Goal: Transaction & Acquisition: Purchase product/service

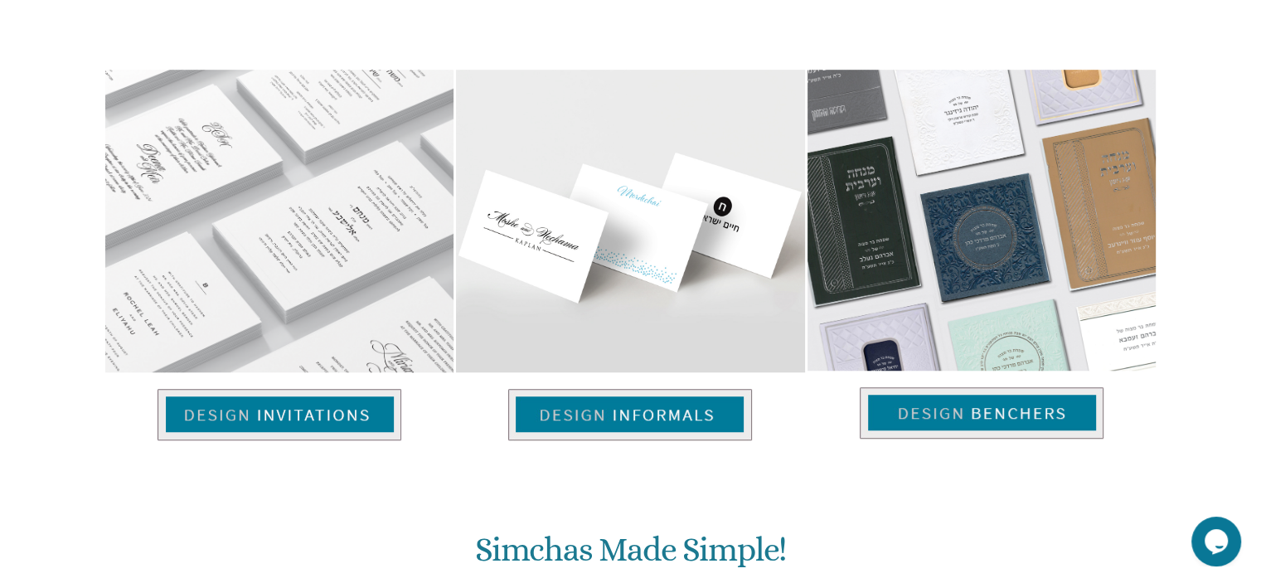
scroll to position [1127, 0]
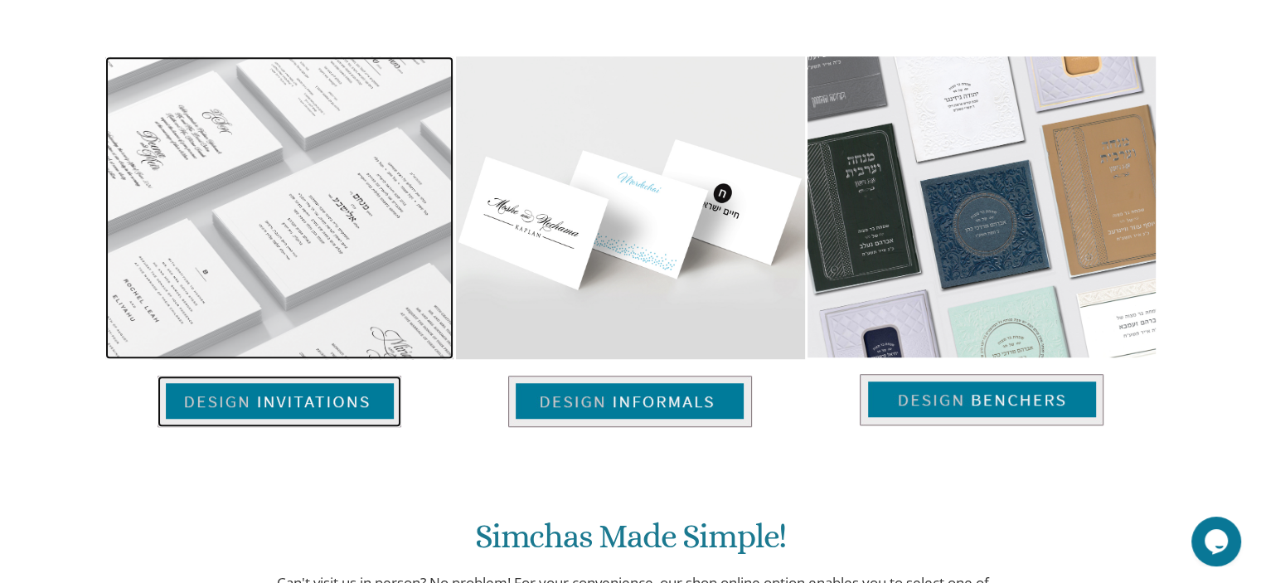
click at [309, 413] on img at bounding box center [280, 401] width 244 height 51
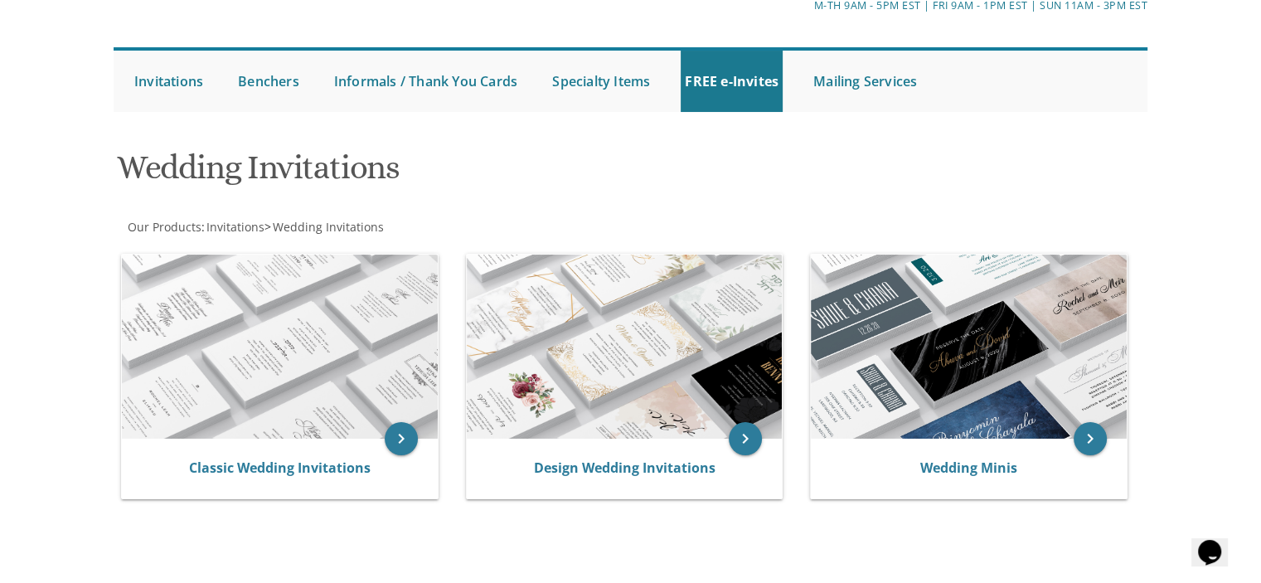
scroll to position [137, 0]
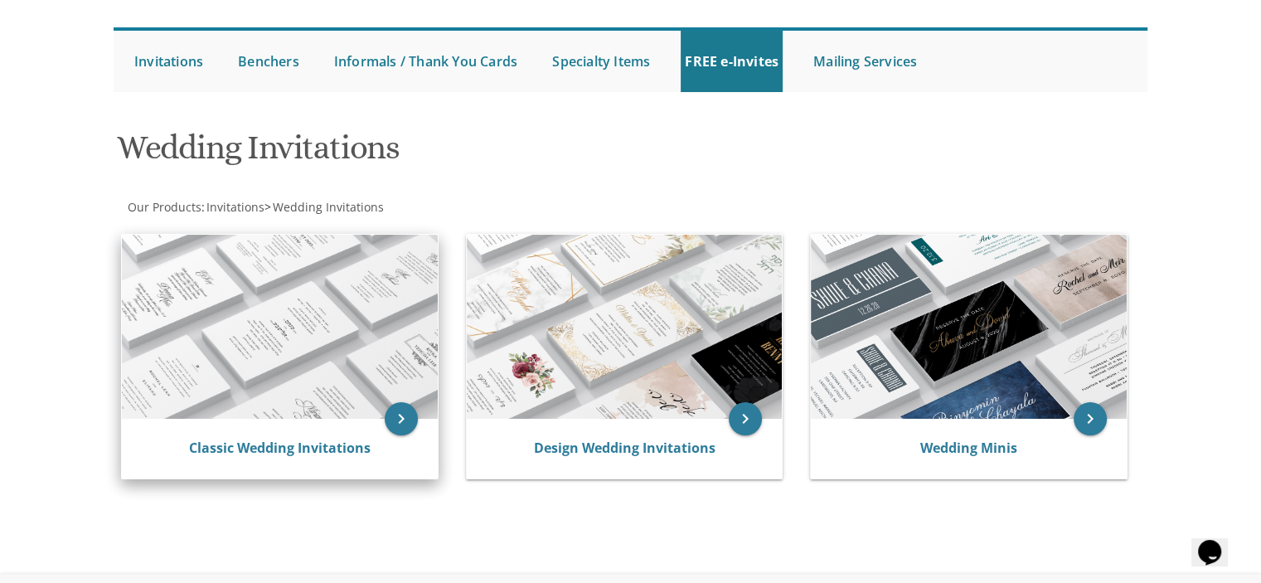
click at [330, 466] on div "Classic Wedding Invitations" at bounding box center [280, 449] width 316 height 60
click at [401, 421] on icon "keyboard_arrow_right" at bounding box center [401, 418] width 33 height 33
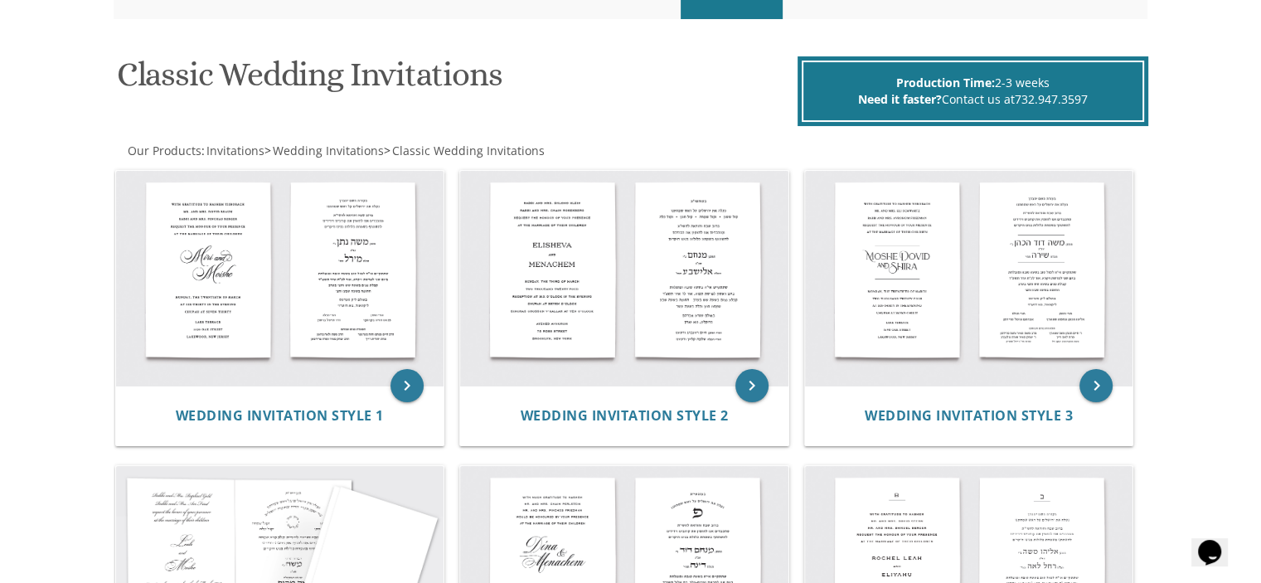
scroll to position [201, 0]
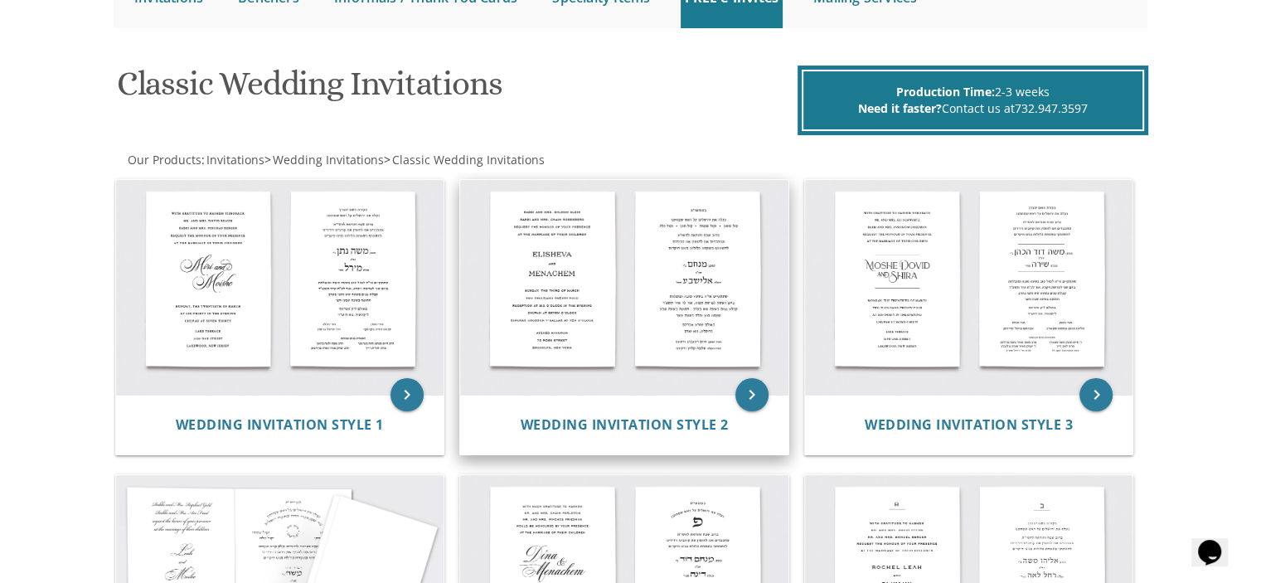
click at [702, 266] on img at bounding box center [624, 288] width 328 height 216
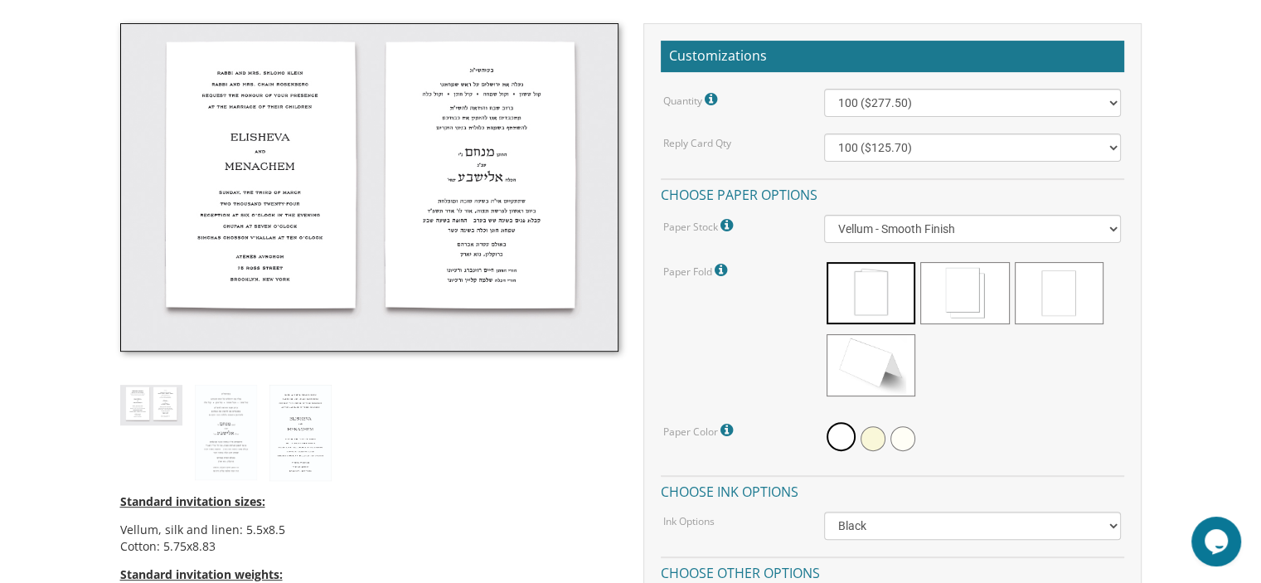
scroll to position [431, 0]
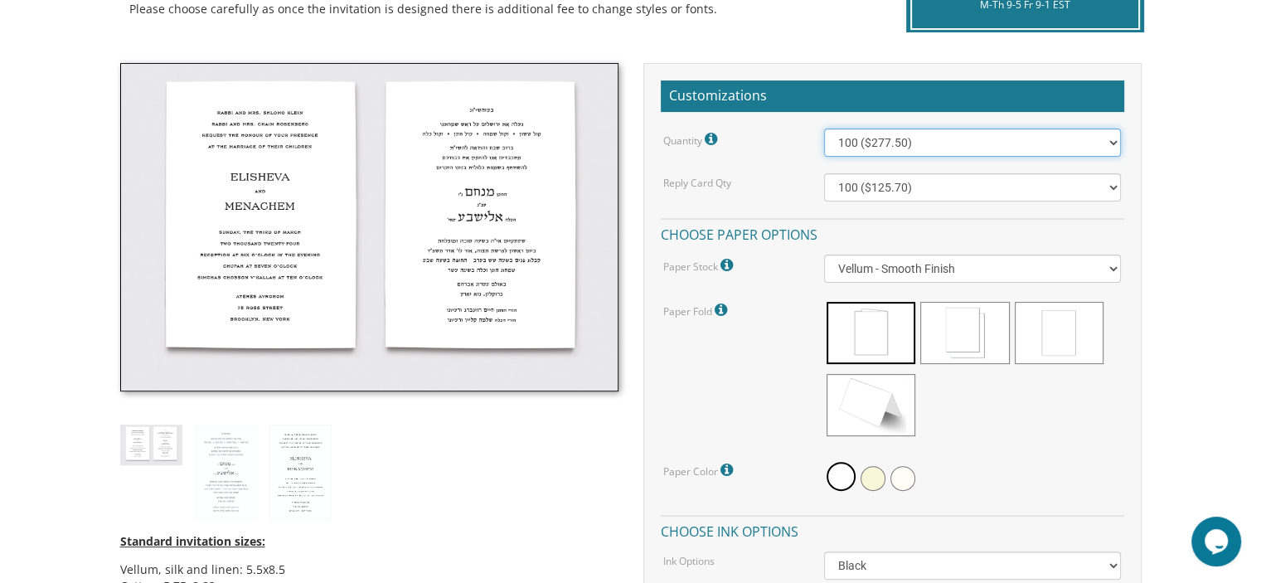
click at [1115, 143] on select "100 ($277.50) 200 ($330.45) 300 ($380.65) 400 ($432.70) 500 ($482.10) 600 ($534…" at bounding box center [972, 143] width 297 height 28
select select "600"
click at [824, 129] on select "100 ($277.50) 200 ($330.45) 300 ($380.65) 400 ($432.70) 500 ($482.10) 600 ($534…" at bounding box center [972, 143] width 297 height 28
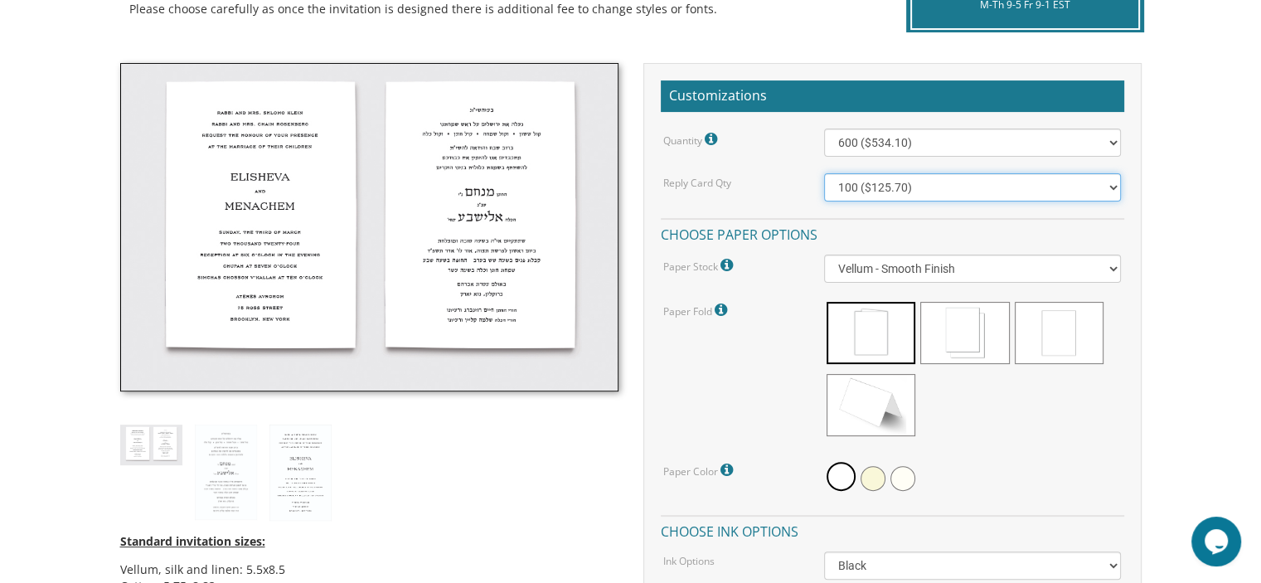
click at [1114, 188] on select "100 ($125.70) 200 ($150.60) 300 ($177.95) 400 ($270.70) 500 ($225.30) 600 ($249…" at bounding box center [972, 187] width 297 height 28
select select "600"
click at [824, 173] on select "100 ($125.70) 200 ($150.60) 300 ($177.95) 400 ($270.70) 500 ($225.30) 600 ($249…" at bounding box center [972, 187] width 297 height 28
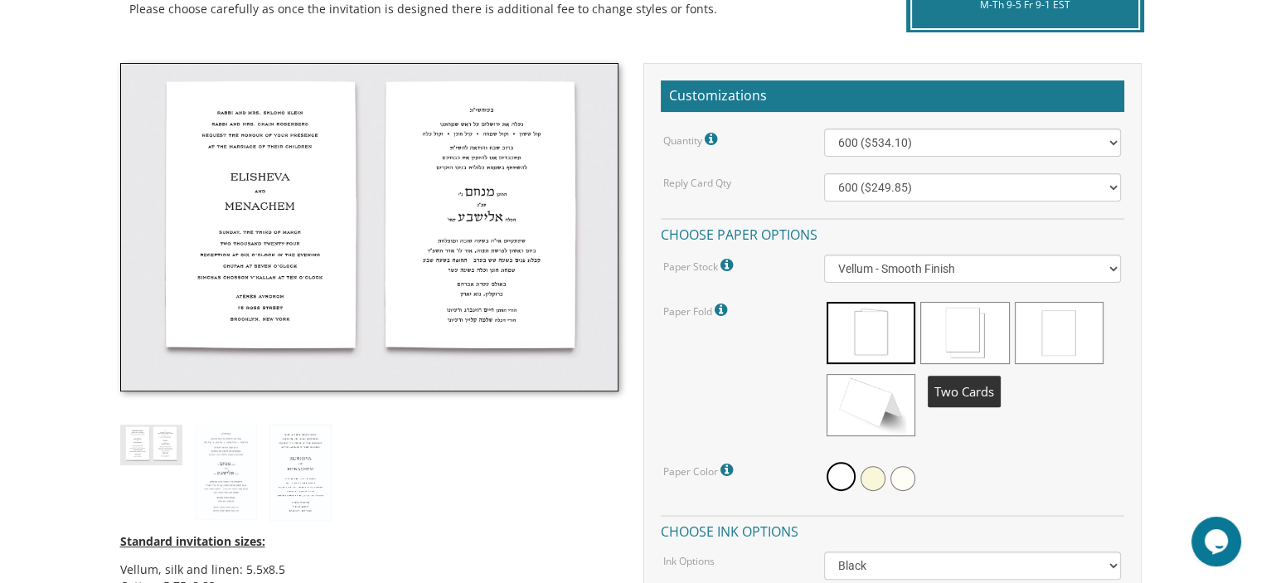
click at [1004, 341] on span at bounding box center [965, 333] width 89 height 62
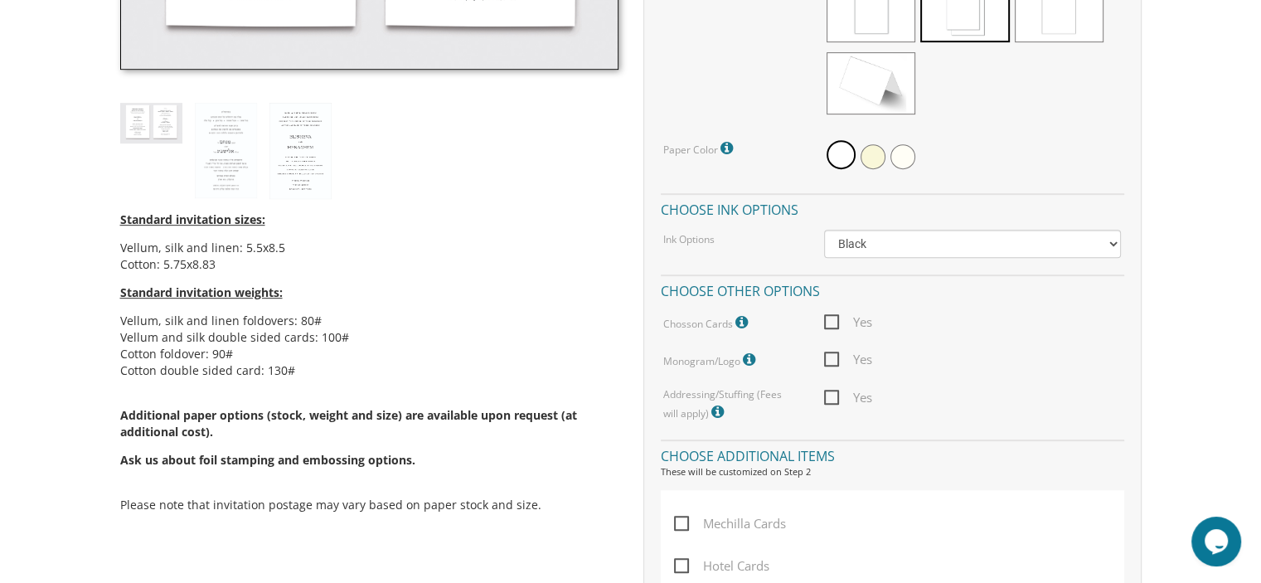
scroll to position [760, 0]
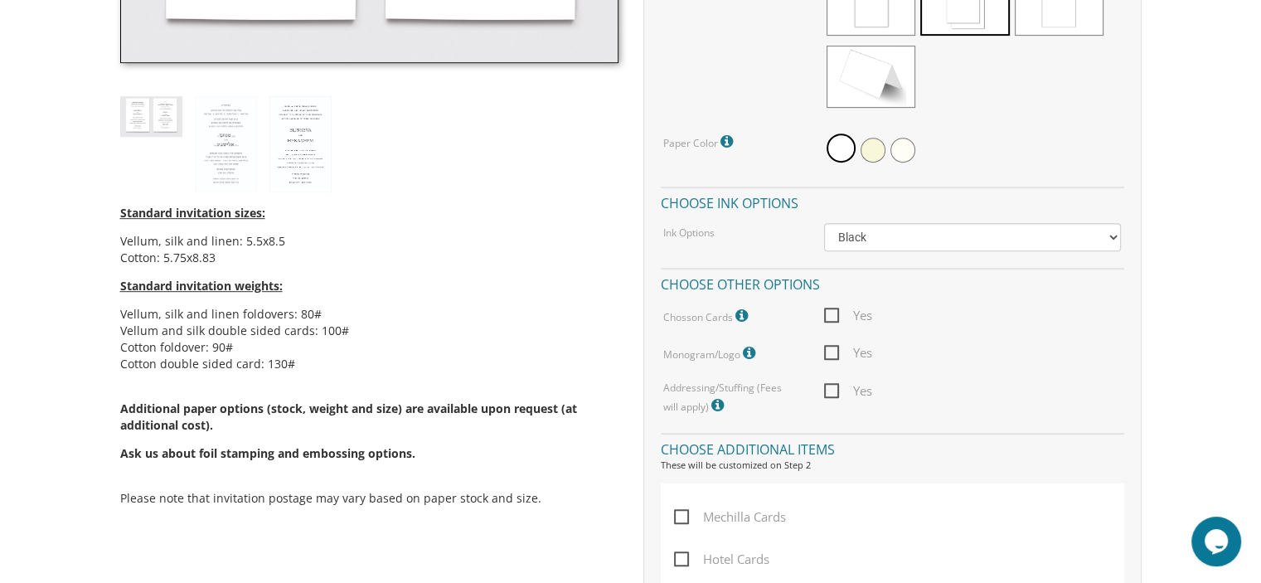
click at [839, 318] on span "Yes" at bounding box center [848, 315] width 48 height 21
click at [835, 318] on input "Yes" at bounding box center [829, 314] width 11 height 11
checkbox input "true"
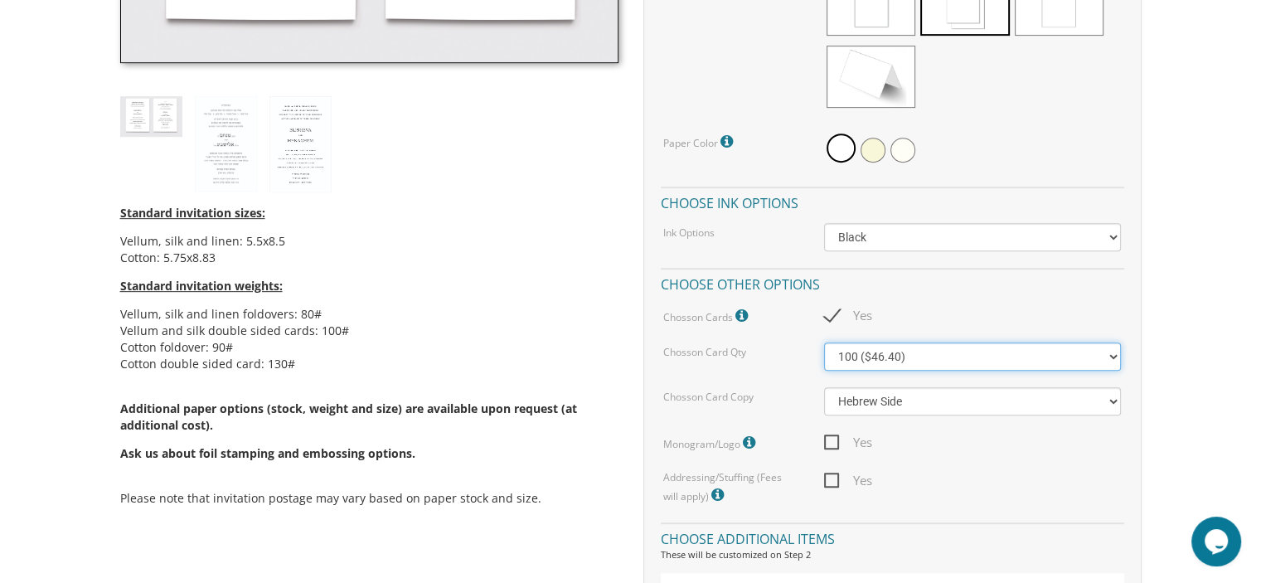
click at [1116, 354] on select "100 ($46.40) 200 ($55.20) 300 ($61.85)" at bounding box center [972, 357] width 297 height 28
select select "200"
click at [824, 343] on select "100 ($46.40) 200 ($55.20) 300 ($61.85)" at bounding box center [972, 357] width 297 height 28
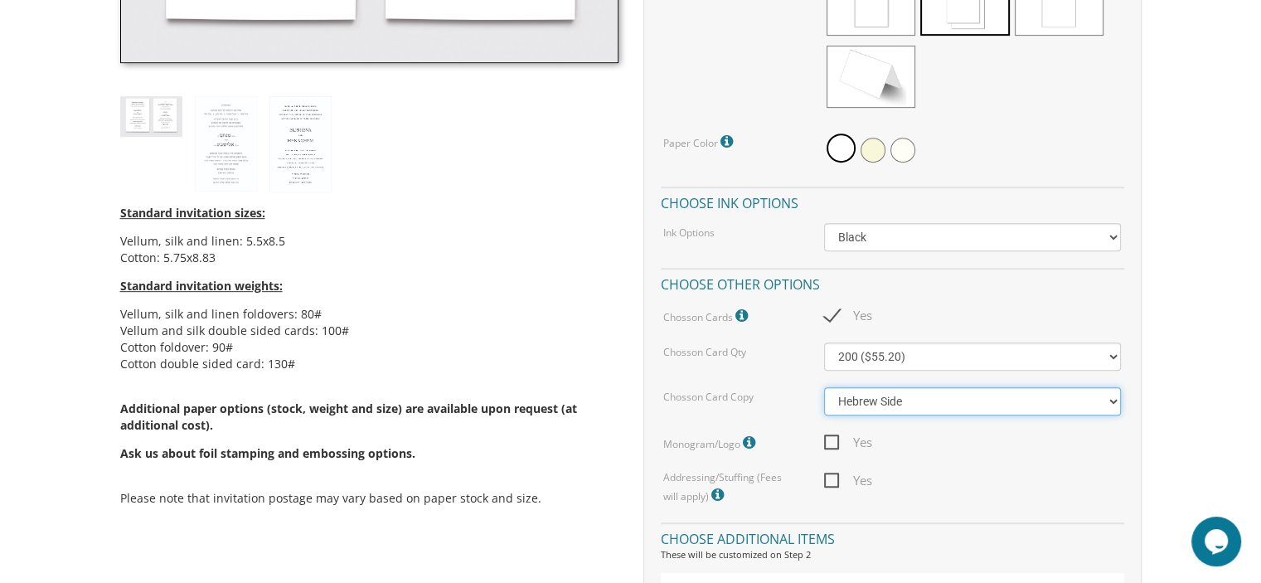
click at [1100, 402] on select "Hebrew Side English Side" at bounding box center [972, 401] width 297 height 28
click at [824, 387] on select "Hebrew Side English Side" at bounding box center [972, 401] width 297 height 28
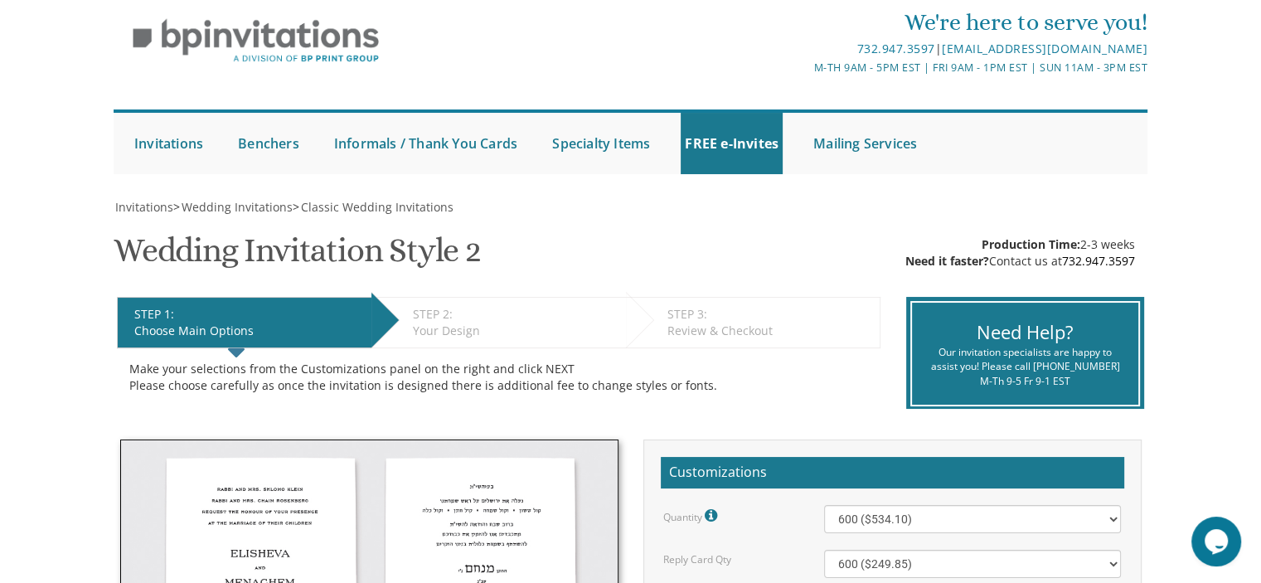
scroll to position [0, 0]
